Goal: Check status: Check status

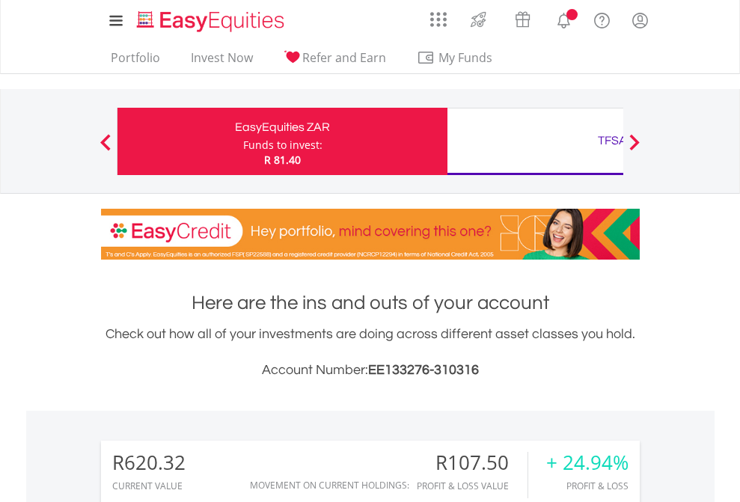
scroll to position [144, 235]
click at [243, 141] on div "Funds to invest:" at bounding box center [282, 145] width 79 height 15
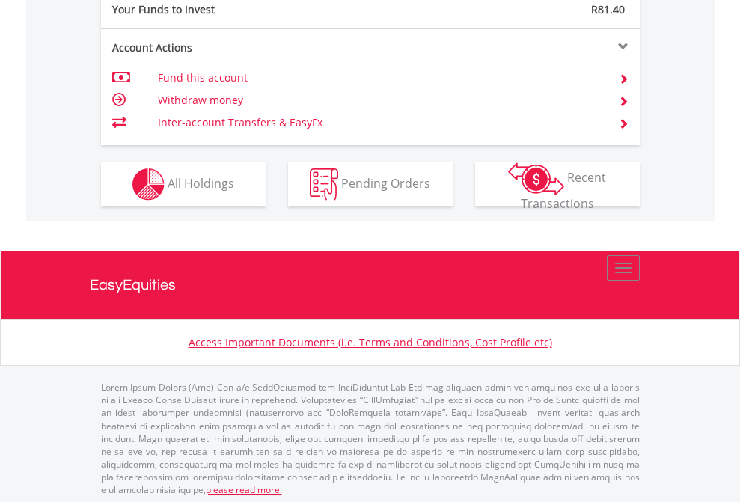
scroll to position [1493, 0]
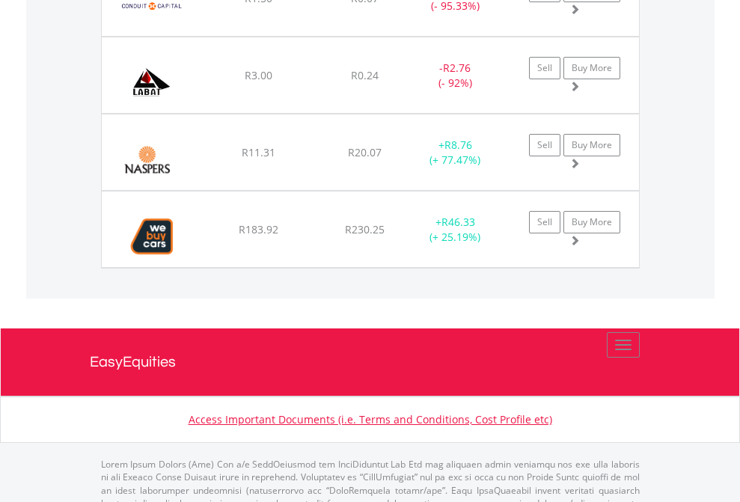
scroll to position [144, 235]
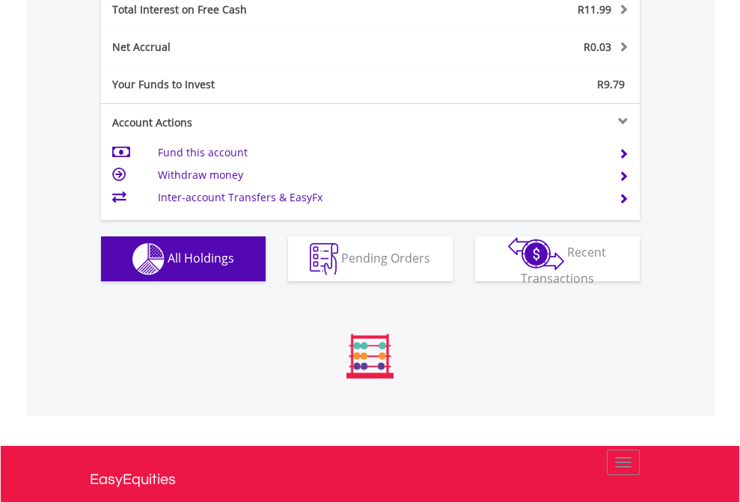
scroll to position [1723, 0]
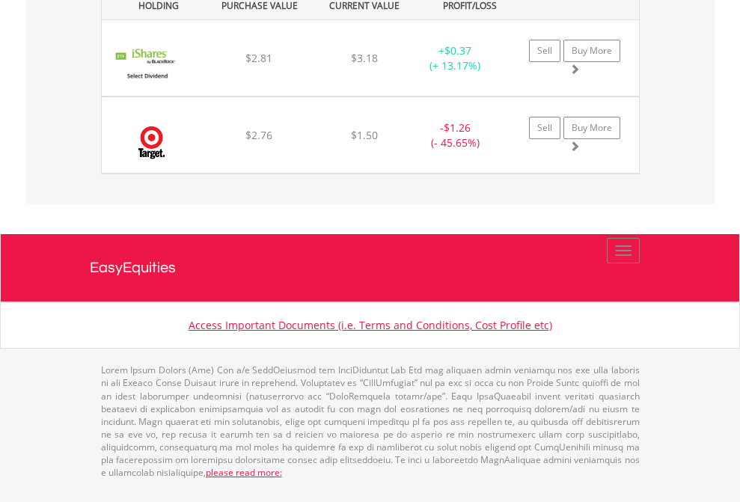
scroll to position [144, 235]
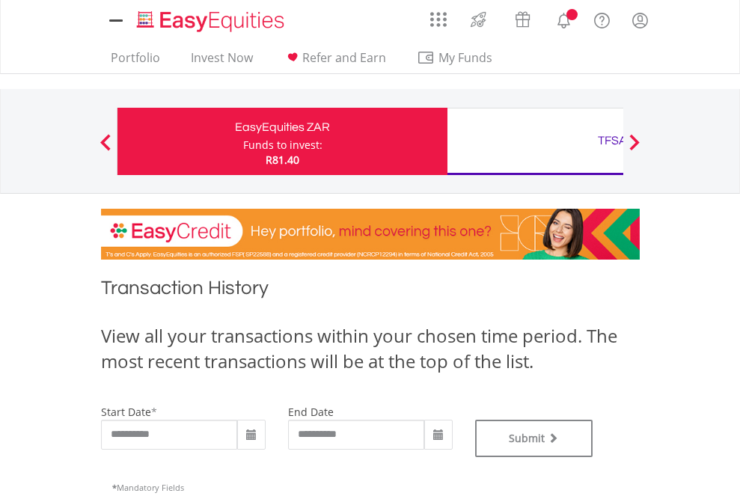
type input "**********"
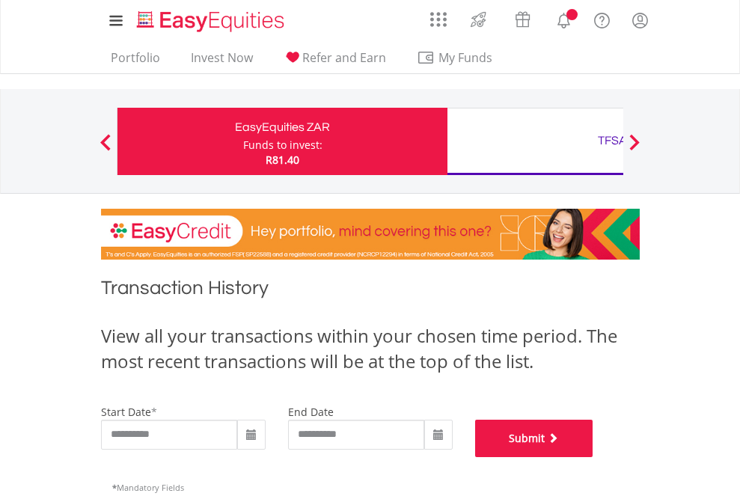
click at [593, 457] on button "Submit" at bounding box center [534, 438] width 118 height 37
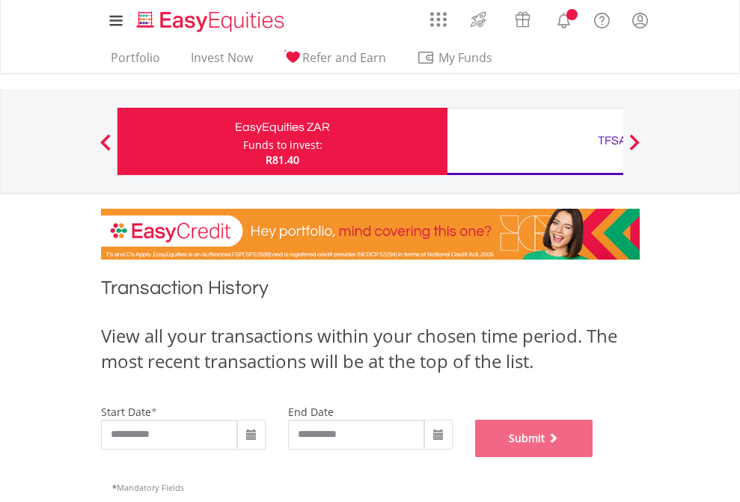
scroll to position [606, 0]
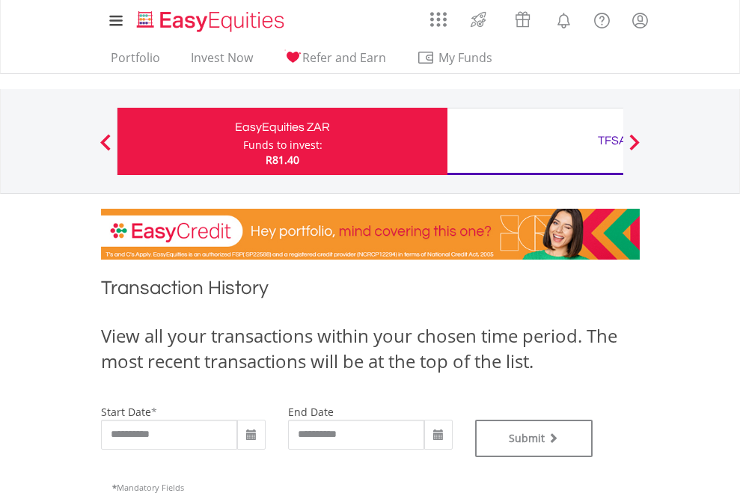
click at [535, 141] on div "TFSA" at bounding box center [612, 140] width 312 height 21
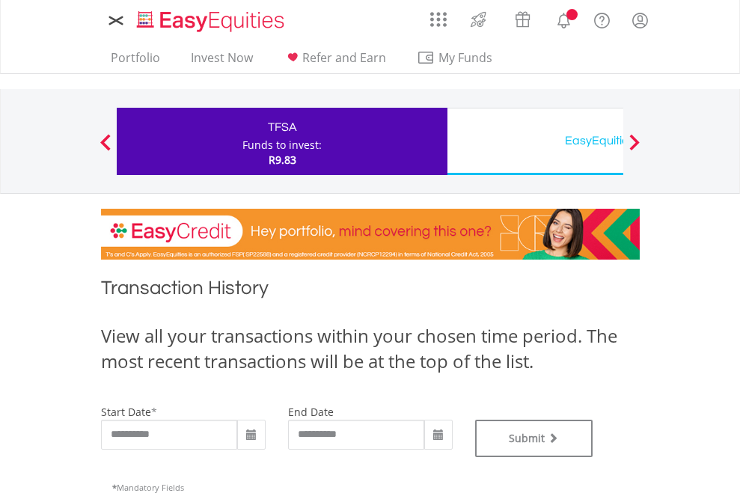
type input "**********"
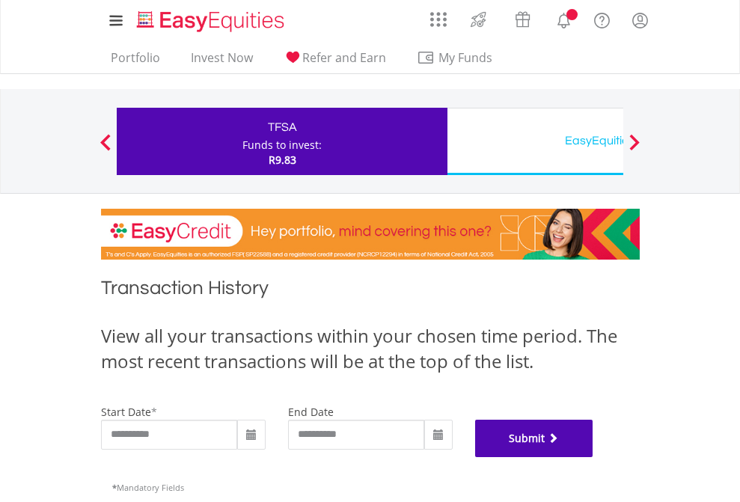
click at [593, 457] on button "Submit" at bounding box center [534, 438] width 118 height 37
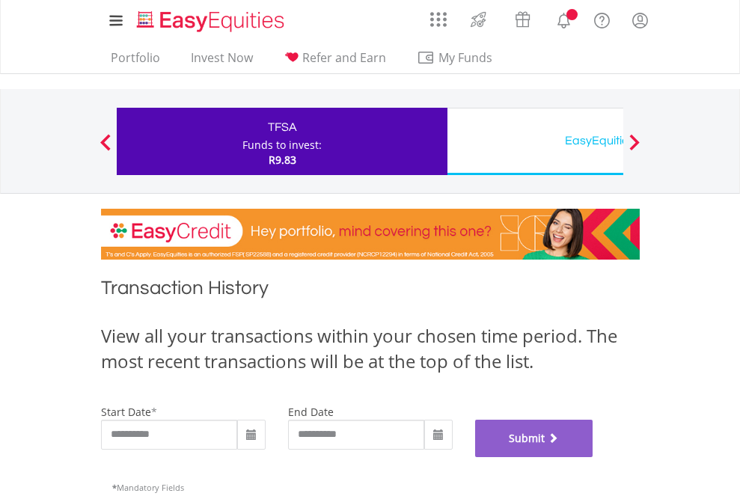
scroll to position [606, 0]
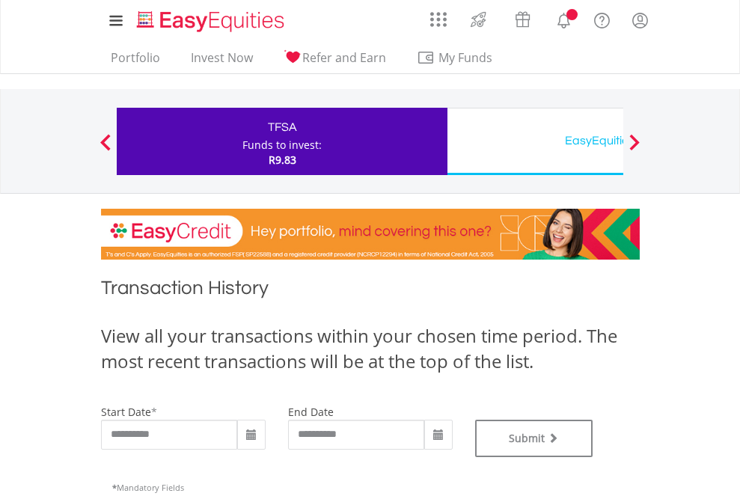
click at [535, 141] on div "EasyEquities USD" at bounding box center [612, 140] width 312 height 21
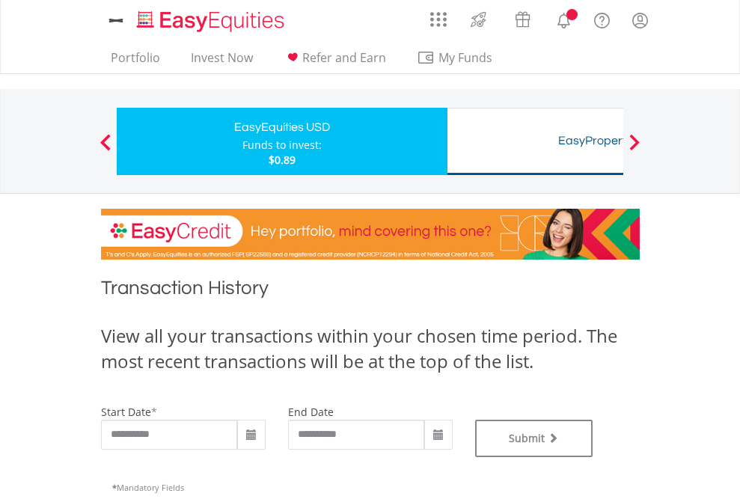
type input "**********"
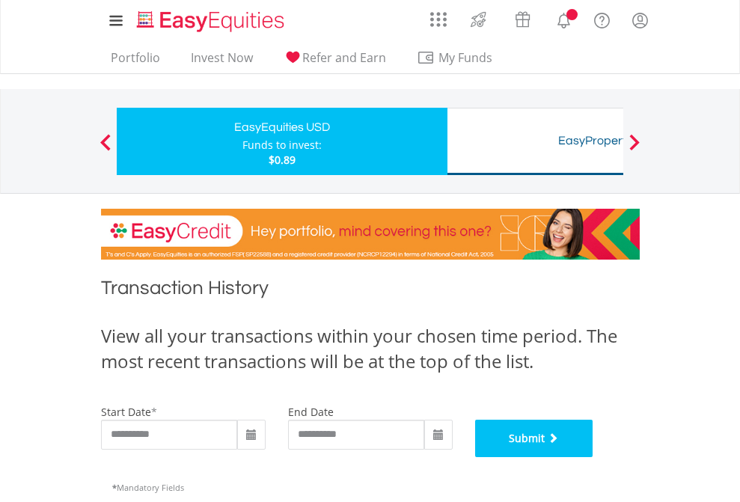
click at [593, 457] on button "Submit" at bounding box center [534, 438] width 118 height 37
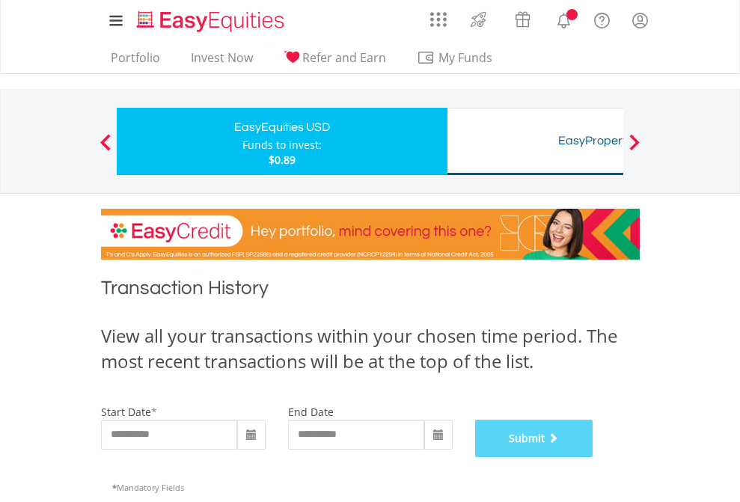
scroll to position [606, 0]
